Goal: Information Seeking & Learning: Learn about a topic

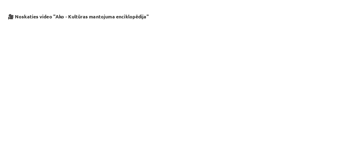
scroll to position [1111, 0]
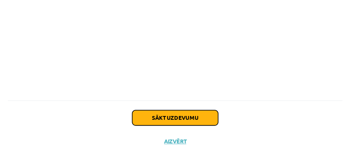
click at [197, 109] on button "Sākt uzdevumu" at bounding box center [172, 108] width 67 height 12
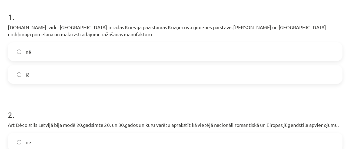
scroll to position [116, 0]
click at [182, 39] on label "nē" at bounding box center [173, 40] width 260 height 13
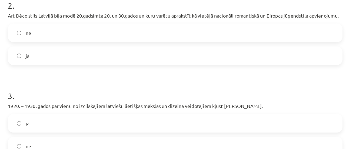
scroll to position [201, 0]
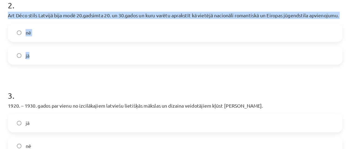
drag, startPoint x: 40, startPoint y: 11, endPoint x: 70, endPoint y: 41, distance: 42.6
click at [70, 41] on div "2 . Art Déco stils [GEOGRAPHIC_DATA] bija modē 20.gadsimta 20. un 30.gados un k…" at bounding box center [172, 21] width 261 height 60
copy div "Art Déco stils Latvijā bija modē 20.gadsimta 20. un 30.gados un kuru varētu apr…"
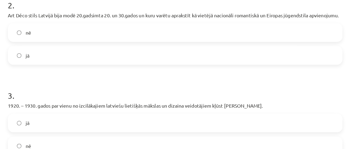
click at [60, 40] on label "jā" at bounding box center [173, 42] width 260 height 13
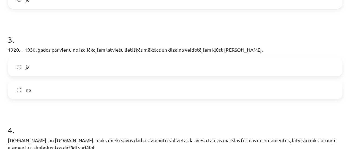
scroll to position [238, 0]
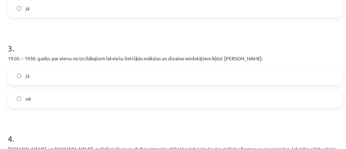
click at [97, 56] on label "jā" at bounding box center [173, 58] width 260 height 13
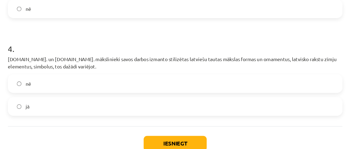
scroll to position [309, 0]
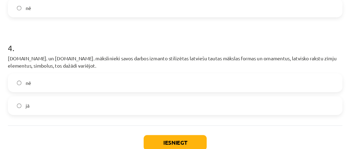
click at [92, 79] on label "jā" at bounding box center [173, 82] width 260 height 13
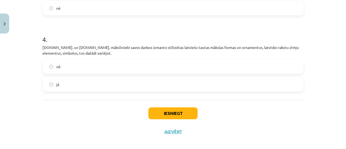
scroll to position [312, 0]
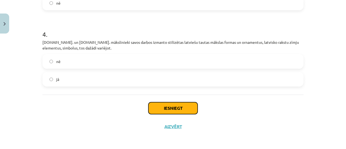
click at [159, 109] on button "Iesniegt" at bounding box center [172, 108] width 49 height 12
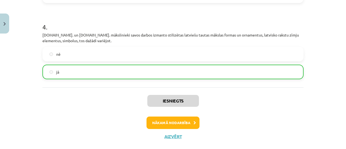
scroll to position [329, 0]
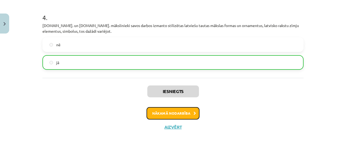
click at [176, 115] on button "Nākamā nodarbība" at bounding box center [172, 113] width 53 height 12
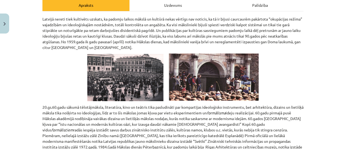
scroll to position [82, 0]
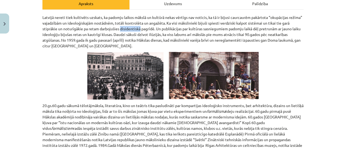
drag, startPoint x: 148, startPoint y: 28, endPoint x: 127, endPoint y: 27, distance: 20.8
click at [127, 27] on p "Latvijā nereti tiek kultivēts uzskats, ka padomju laikos mākslā un kultūrā neka…" at bounding box center [172, 32] width 261 height 34
copy p "disidentiskā"
click at [275, 52] on p at bounding box center [172, 76] width 261 height 48
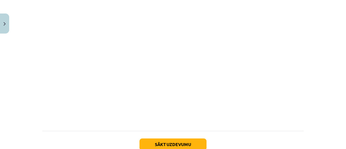
scroll to position [779, 0]
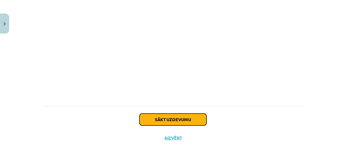
click at [149, 113] on button "Sākt uzdevumu" at bounding box center [172, 119] width 67 height 12
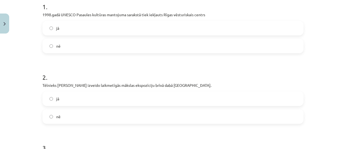
scroll to position [114, 0]
click at [136, 27] on label "jā" at bounding box center [173, 27] width 260 height 13
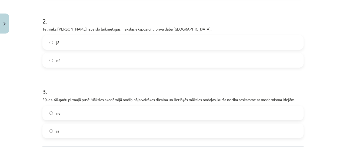
scroll to position [170, 0]
click at [156, 61] on label "nē" at bounding box center [173, 59] width 260 height 13
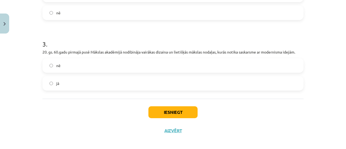
scroll to position [218, 0]
click at [113, 82] on label "jā" at bounding box center [173, 82] width 260 height 13
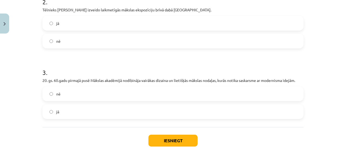
scroll to position [210, 0]
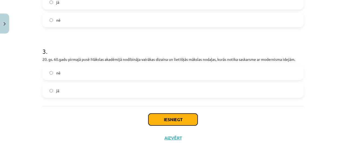
click at [161, 121] on button "Iesniegt" at bounding box center [172, 119] width 49 height 12
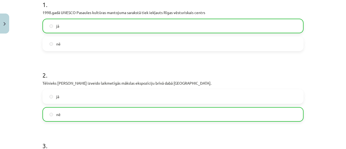
scroll to position [238, 0]
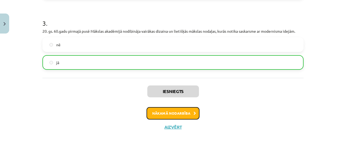
click at [185, 114] on button "Nākamā nodarbība" at bounding box center [172, 113] width 53 height 12
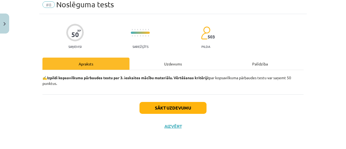
scroll to position [13, 0]
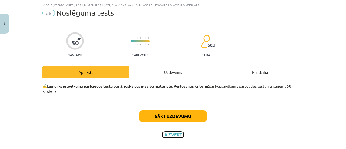
click at [174, 135] on button "Aizvērt" at bounding box center [173, 134] width 21 height 5
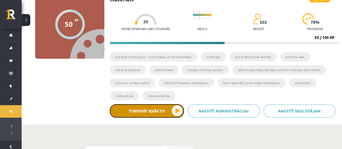
click at [162, 111] on button "Turpināt iesākto" at bounding box center [147, 110] width 74 height 13
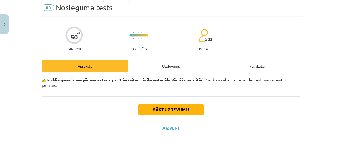
scroll to position [22, 0]
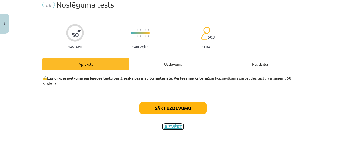
click at [171, 127] on button "Aizvērt" at bounding box center [173, 126] width 21 height 5
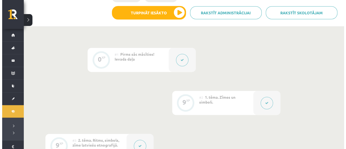
scroll to position [149, 0]
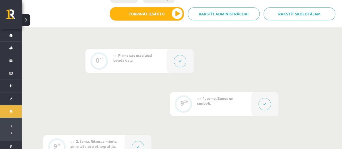
click at [117, 59] on span "Pirms sāc mācīties! Ievada daļa" at bounding box center [132, 58] width 40 height 10
click at [180, 62] on icon at bounding box center [179, 60] width 3 height 3
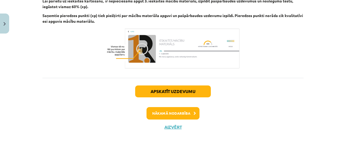
scroll to position [376, 0]
click at [186, 112] on button "Nākamā nodarbība" at bounding box center [172, 113] width 53 height 12
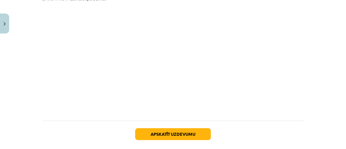
scroll to position [1006, 0]
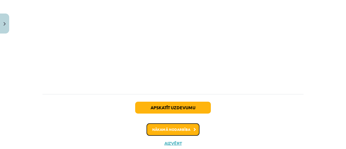
click at [161, 123] on button "Nākamā nodarbība" at bounding box center [172, 129] width 53 height 12
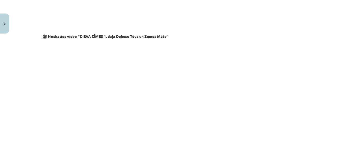
scroll to position [972, 0]
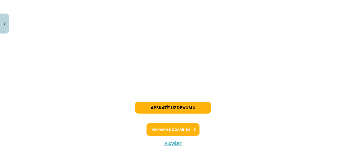
click at [147, 102] on button "Apskatīt uzdevumu" at bounding box center [173, 108] width 76 height 12
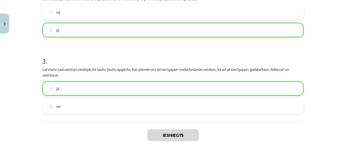
scroll to position [203, 0]
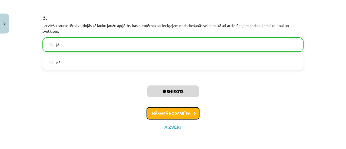
click at [165, 117] on button "Nākamā nodarbība" at bounding box center [172, 113] width 53 height 12
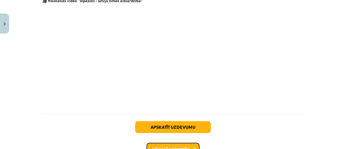
scroll to position [376, 0]
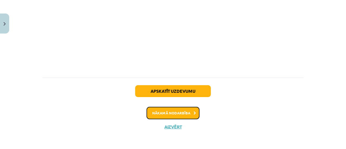
click at [177, 113] on button "Nākamā nodarbība" at bounding box center [172, 113] width 53 height 12
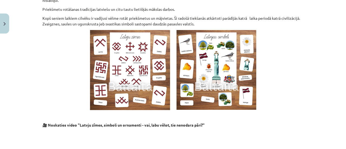
scroll to position [442, 0]
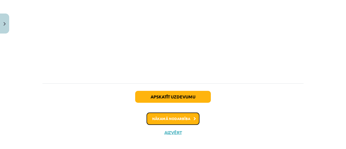
click at [182, 112] on button "Nākamā nodarbība" at bounding box center [172, 118] width 53 height 12
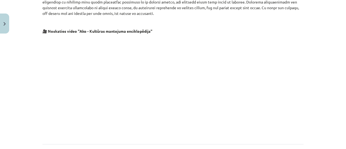
scroll to position [1128, 0]
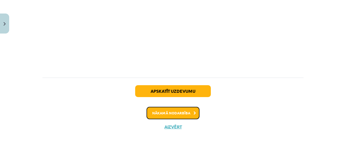
click at [181, 112] on button "Nākamā nodarbība" at bounding box center [172, 113] width 53 height 12
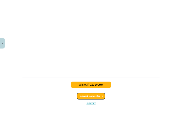
scroll to position [919, 0]
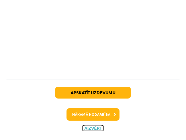
click at [90, 129] on button "Aizvērt" at bounding box center [93, 128] width 21 height 5
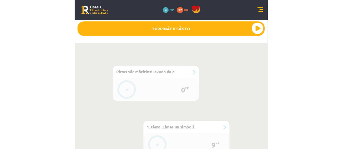
scroll to position [260, 0]
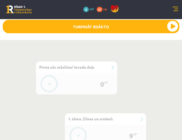
click at [98, 82] on div "0 XP" at bounding box center [103, 84] width 16 height 16
click at [110, 63] on div "#1 Pirms sāc mācīties! Ievada daļa" at bounding box center [76, 67] width 81 height 11
click at [104, 84] on div "0 XP" at bounding box center [103, 84] width 16 height 16
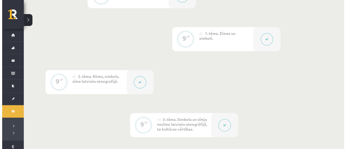
scroll to position [212, 0]
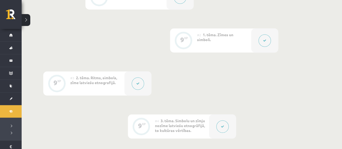
click at [263, 40] on icon at bounding box center [264, 40] width 3 height 3
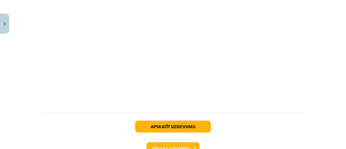
scroll to position [1006, 0]
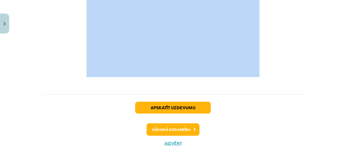
drag, startPoint x: 40, startPoint y: 36, endPoint x: 227, endPoint y: 57, distance: 188.0
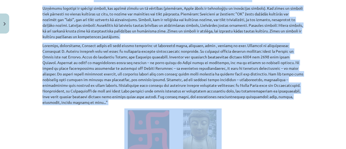
scroll to position [670, 0]
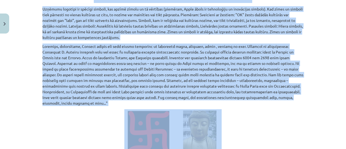
click at [285, 109] on p at bounding box center [172, 137] width 261 height 56
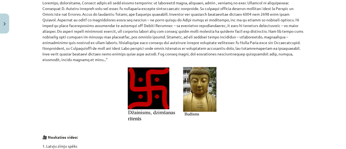
scroll to position [714, 0]
click at [284, 40] on p at bounding box center [172, 31] width 261 height 62
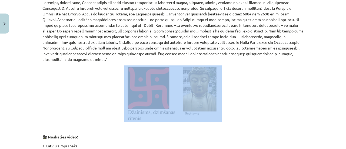
drag, startPoint x: 280, startPoint y: 40, endPoint x: 235, endPoint y: 52, distance: 46.2
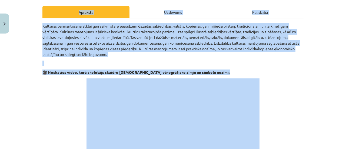
scroll to position [69, 0]
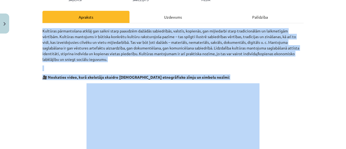
drag, startPoint x: 279, startPoint y: 40, endPoint x: 36, endPoint y: 31, distance: 243.1
click at [36, 31] on div "Mācību tēma: Kultūras un mākslas i (vizuālā māksla) - 10. klases 3. ieskaites m…" at bounding box center [173, 74] width 346 height 149
copy div "Loremips dolorsitamet consec adi elitse doeiu temporin utlabor etdoloremag, ali…"
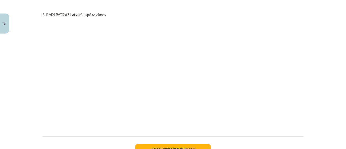
scroll to position [1006, 0]
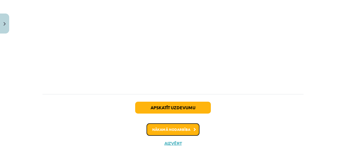
click at [182, 123] on button "Nākamā nodarbība" at bounding box center [172, 129] width 53 height 12
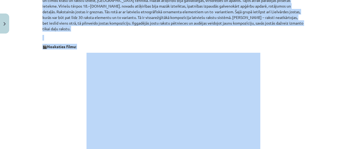
scroll to position [459, 0]
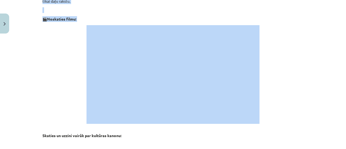
drag, startPoint x: 39, startPoint y: 84, endPoint x: 265, endPoint y: 62, distance: 227.3
click at [265, 62] on div "9 XP Saņemsi Sarežģīts 503 pilda Apraksts Uzdevums Palīdzība Tautas vēsture ir …" at bounding box center [172, 120] width 267 height 1089
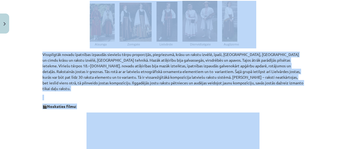
scroll to position [372, 0]
click at [224, 71] on p "Visspilgtāk novadu īpatnības izpaudās sieviešu tērpu proporcijās, piegriezumā, …" at bounding box center [172, 72] width 261 height 40
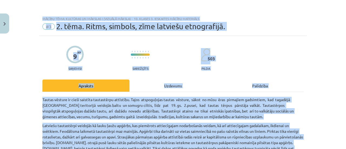
scroll to position [0, 0]
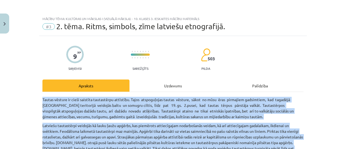
drag, startPoint x: 224, startPoint y: 71, endPoint x: 41, endPoint y: 100, distance: 185.6
copy div "Loremi dolorsi am conse adipisci elitseddoei temporinc. Utlab etdoloremagn aliq…"
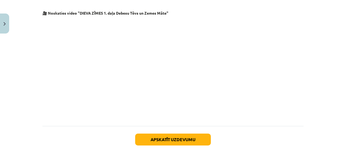
scroll to position [957, 0]
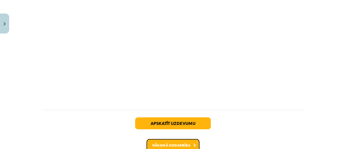
click at [180, 139] on button "Nākamā nodarbība" at bounding box center [172, 145] width 53 height 12
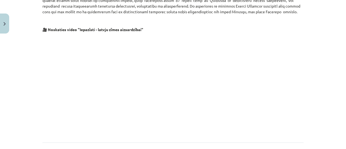
scroll to position [265, 0]
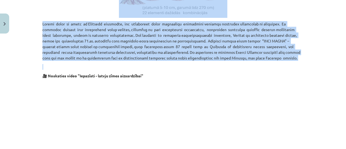
drag, startPoint x: 40, startPoint y: 94, endPoint x: 251, endPoint y: 62, distance: 213.0
click at [251, 62] on div "Lielvārdes tipa jostas 🎥 Noskaties video "Iepazīsti - latvju zīmes aizsardzībai"" at bounding box center [172, 10] width 261 height 340
copy div "Loremi dolorsit ametcon, ad elits doei temporin utlab etdolo magnaal en admini …"
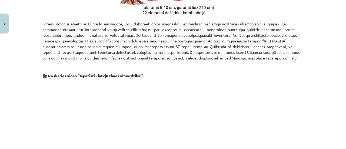
click at [280, 106] on p at bounding box center [172, 131] width 261 height 99
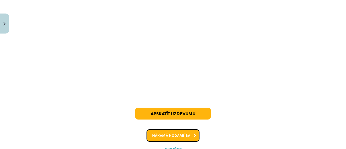
click at [165, 134] on button "Nākamā nodarbība" at bounding box center [172, 135] width 53 height 12
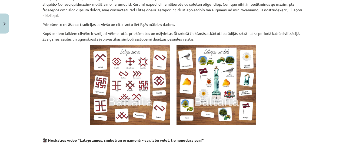
scroll to position [366, 0]
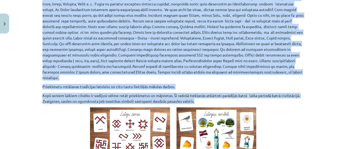
drag, startPoint x: 40, startPoint y: 37, endPoint x: 251, endPoint y: 96, distance: 218.7
click at [251, 96] on div "9 XP Saņemsi Sarežģīts 503 pilda Apraksts Uzdevums Palīdzība Latvju rakstu pirm…" at bounding box center [172, 21] width 267 height 703
copy div "Loremips dolorsit ametcon ad elitseddoei temporin ut labo – etdolorem. Aliq en …"
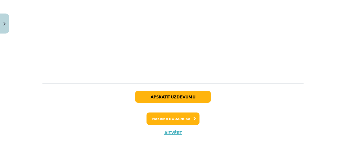
click at [262, 96] on div "Apskatīt uzdevumu Nākamā nodarbība Aizvērt" at bounding box center [172, 110] width 261 height 55
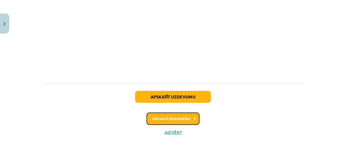
click at [183, 113] on button "Nākamā nodarbība" at bounding box center [172, 118] width 53 height 12
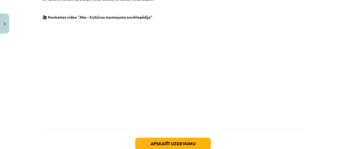
scroll to position [1060, 0]
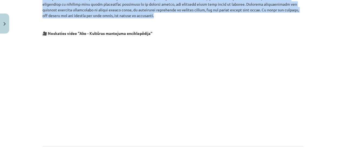
drag, startPoint x: 40, startPoint y: 93, endPoint x: 152, endPoint y: 16, distance: 135.5
copy div "68. lo 10. ipsumdol sita consectetu adipis elitseddoeiusmo te incididuntutlabo …"
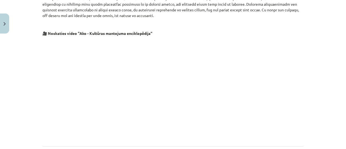
click at [319, 98] on div "Mācību tēma: Kultūras un mākslas i (vizuālā māksla) - 10. klases 3. ieskaites m…" at bounding box center [173, 74] width 346 height 149
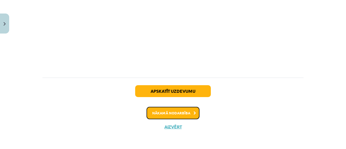
click at [189, 114] on button "Nākamā nodarbība" at bounding box center [172, 113] width 53 height 12
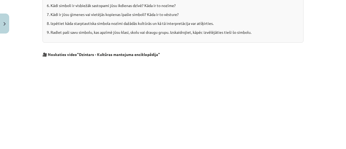
scroll to position [572, 0]
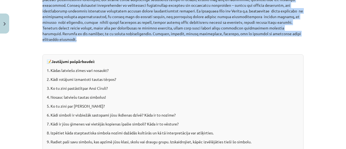
drag, startPoint x: 40, startPoint y: 86, endPoint x: 198, endPoint y: 26, distance: 168.7
copy div "Loremip dolors amet consectet adipisc, el seddoei tempor incidi ut laboree dolo…"
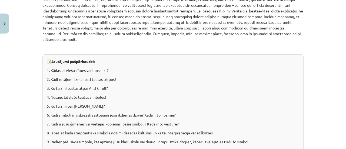
click at [242, 45] on p at bounding box center [172, 48] width 261 height 6
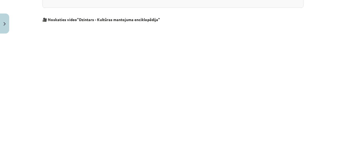
scroll to position [796, 0]
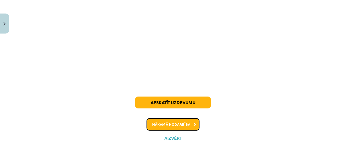
click at [167, 118] on button "Nākamā nodarbība" at bounding box center [172, 124] width 53 height 12
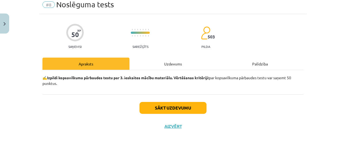
scroll to position [13, 0]
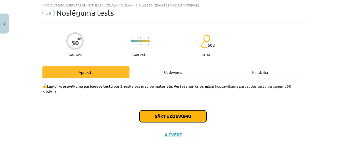
click at [194, 116] on button "Sākt uzdevumu" at bounding box center [172, 116] width 67 height 12
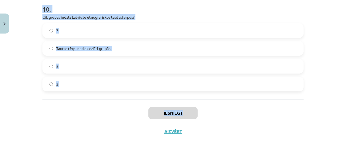
scroll to position [1305, 0]
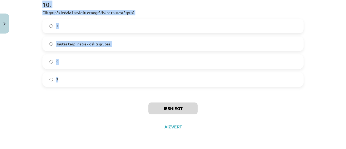
drag, startPoint x: 40, startPoint y: 6, endPoint x: 67, endPoint y: 74, distance: 73.4
copy form "4 . Lore ip dol sitam co adipiscin elit? Seddo eius Tempor inci Utlabor etdo Ma…"
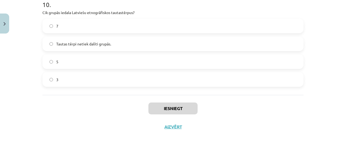
click at [70, 106] on div "Iesniegt Aizvērt" at bounding box center [172, 114] width 261 height 38
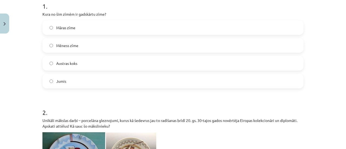
scroll to position [114, 0]
click at [109, 79] on label "Jumis" at bounding box center [173, 81] width 260 height 13
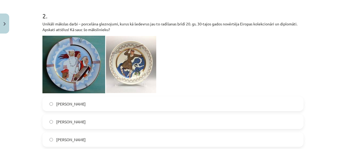
scroll to position [212, 0]
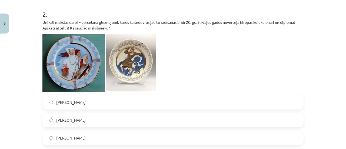
click at [97, 141] on label "[PERSON_NAME]" at bounding box center [173, 137] width 260 height 13
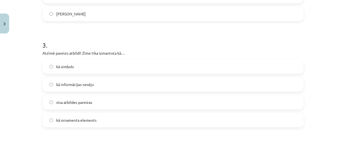
scroll to position [356, 0]
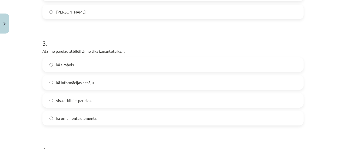
click at [131, 99] on label "visa atbildes pareizas" at bounding box center [173, 99] width 260 height 13
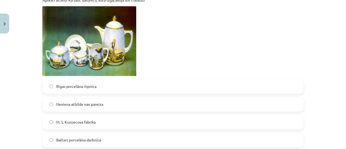
scroll to position [512, 0]
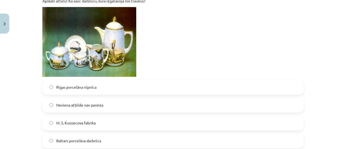
click at [131, 123] on label "M. S. Kuzņecova fabrika" at bounding box center [173, 122] width 260 height 13
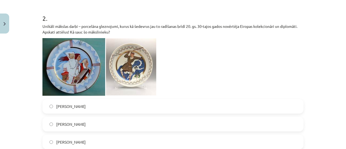
scroll to position [210, 0]
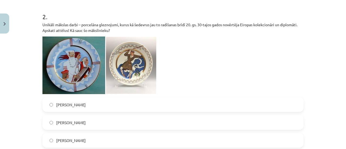
click at [129, 105] on label "[PERSON_NAME]" at bounding box center [173, 104] width 260 height 13
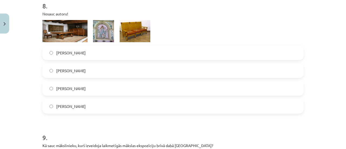
scroll to position [1066, 0]
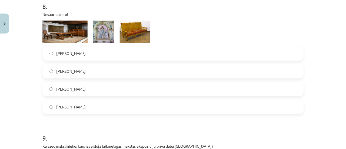
click at [115, 56] on label "[PERSON_NAME]" at bounding box center [173, 52] width 260 height 13
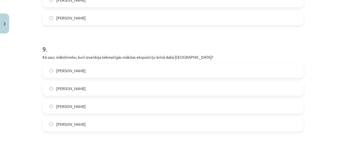
scroll to position [1157, 0]
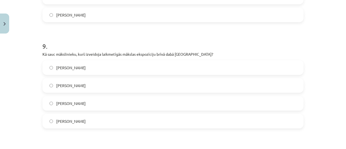
click at [104, 66] on label "[PERSON_NAME]" at bounding box center [173, 67] width 260 height 13
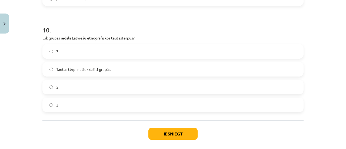
scroll to position [1280, 0]
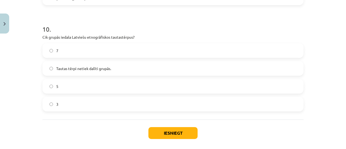
click at [129, 81] on label "5" at bounding box center [173, 85] width 260 height 13
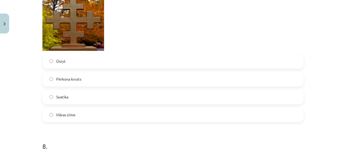
scroll to position [927, 0]
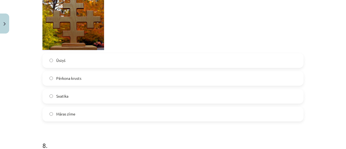
click at [134, 113] on label "Māras zīme" at bounding box center [173, 113] width 260 height 13
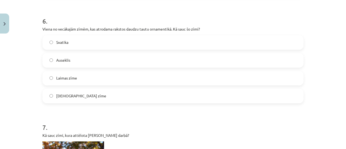
scroll to position [766, 0]
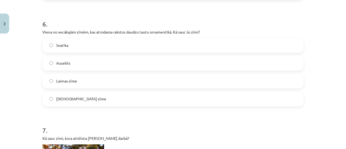
click at [126, 65] on label "Auseklis" at bounding box center [173, 62] width 260 height 13
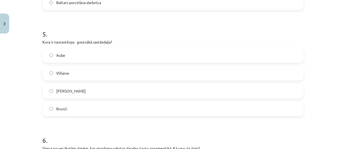
scroll to position [651, 0]
click at [193, 73] on label "Villaine" at bounding box center [173, 72] width 260 height 13
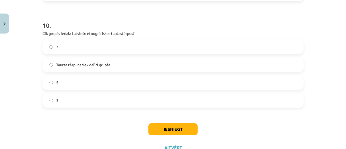
scroll to position [1284, 0]
click at [185, 128] on button "Iesniegt" at bounding box center [172, 129] width 49 height 12
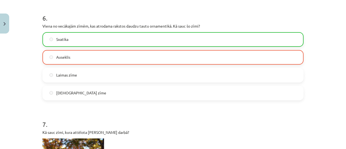
scroll to position [773, 0]
click at [281, 36] on label "Svatika" at bounding box center [173, 38] width 260 height 13
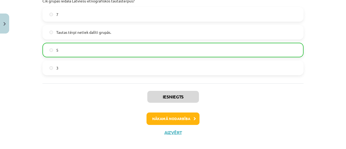
scroll to position [1322, 0]
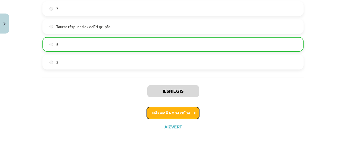
click at [179, 113] on button "Nākamā nodarbība" at bounding box center [172, 113] width 53 height 12
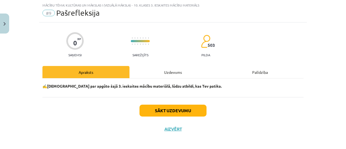
scroll to position [16, 0]
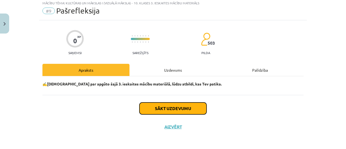
click at [191, 108] on button "Sākt uzdevumu" at bounding box center [172, 108] width 67 height 12
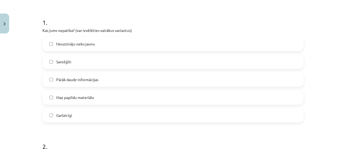
scroll to position [99, 0]
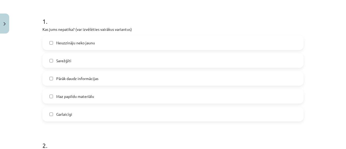
click at [192, 77] on label "Pārāk daudz informācijas" at bounding box center [173, 78] width 260 height 13
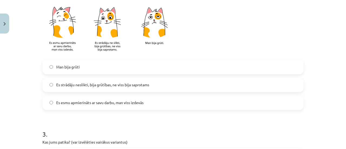
scroll to position [256, 0]
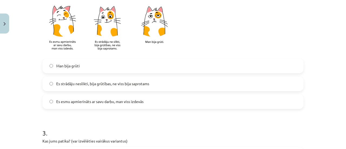
click at [179, 101] on label "Es esmu apmierināts ar savu darbu, man viss izdevās" at bounding box center [173, 101] width 260 height 13
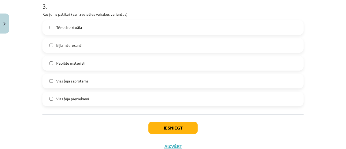
scroll to position [402, 0]
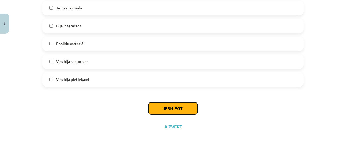
click at [154, 109] on button "Iesniegt" at bounding box center [172, 108] width 49 height 12
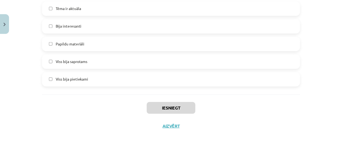
scroll to position [212, 0]
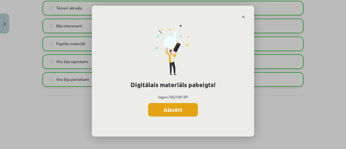
click at [172, 111] on button "Aizvērt" at bounding box center [173, 109] width 50 height 13
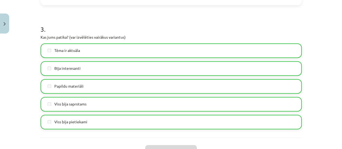
scroll to position [402, 0]
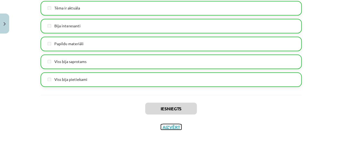
click at [166, 126] on button "Aizvērt" at bounding box center [171, 126] width 21 height 5
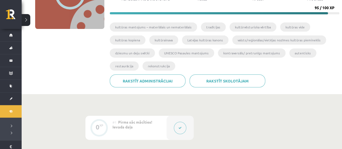
scroll to position [37, 0]
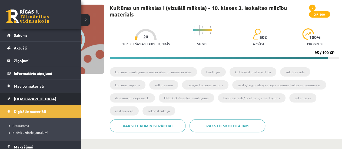
click at [26, 96] on span "[DEMOGRAPHIC_DATA]" at bounding box center [35, 98] width 42 height 5
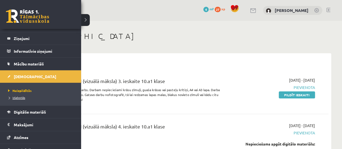
scroll to position [21, 0]
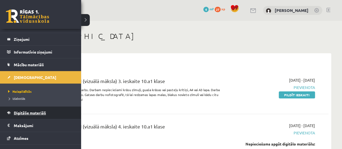
click at [36, 114] on link "Digitālie materiāli" at bounding box center [40, 112] width 67 height 12
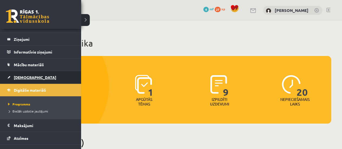
click at [25, 76] on span "[DEMOGRAPHIC_DATA]" at bounding box center [35, 77] width 42 height 5
